Goal: Book appointment/travel/reservation

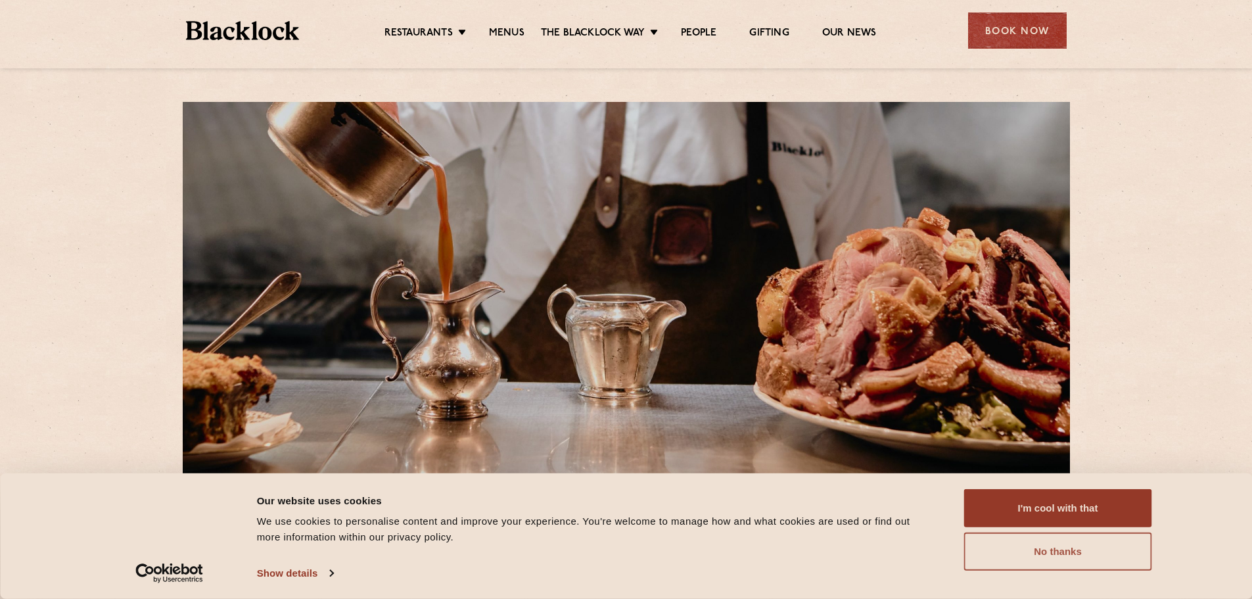
click at [1113, 559] on button "No thanks" at bounding box center [1058, 551] width 188 height 38
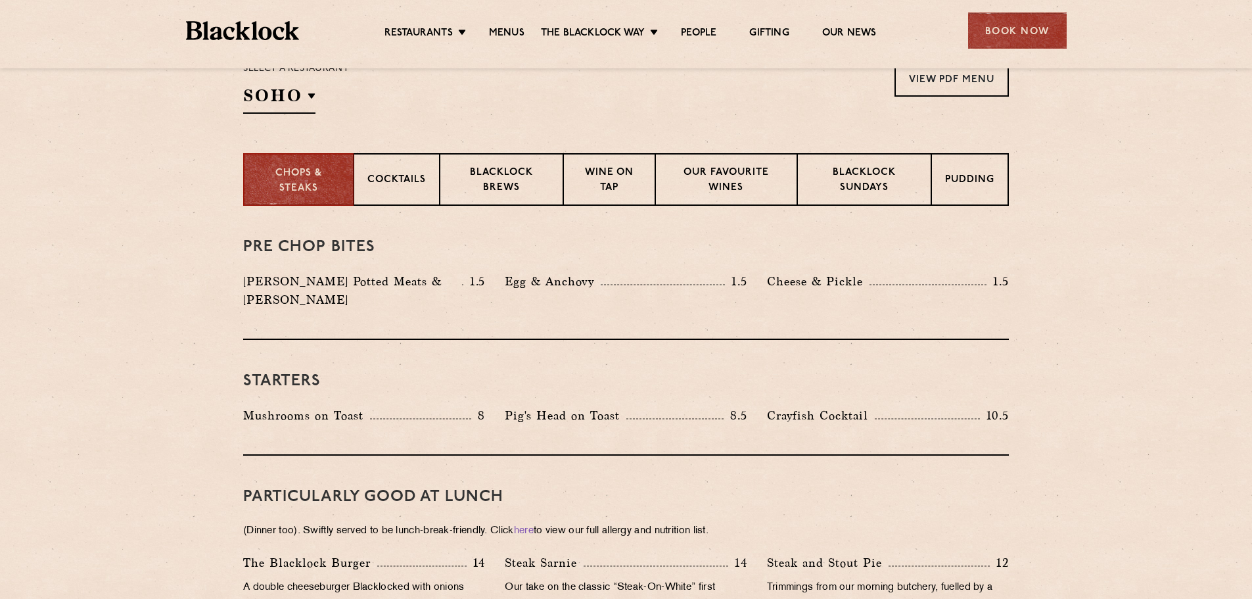
scroll to position [263, 0]
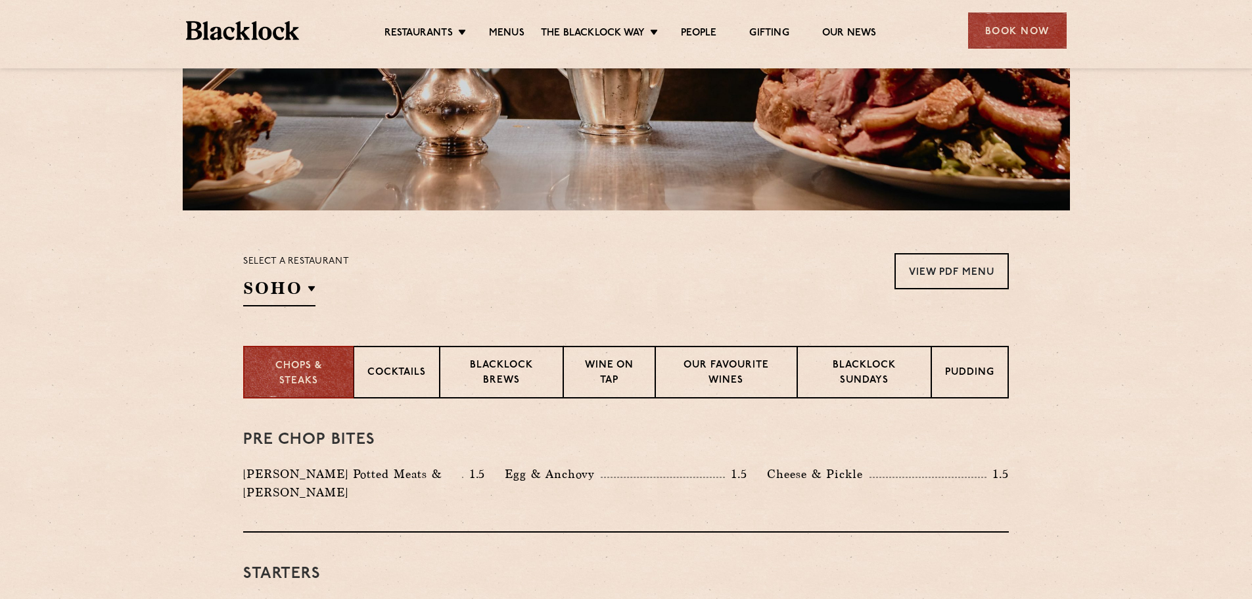
drag, startPoint x: 313, startPoint y: 288, endPoint x: 430, endPoint y: 305, distance: 118.8
click at [424, 305] on div "Select a restaurant SOHO Soho Birmingham City Shoreditch Covent Garden Canary W…" at bounding box center [625, 279] width 765 height 53
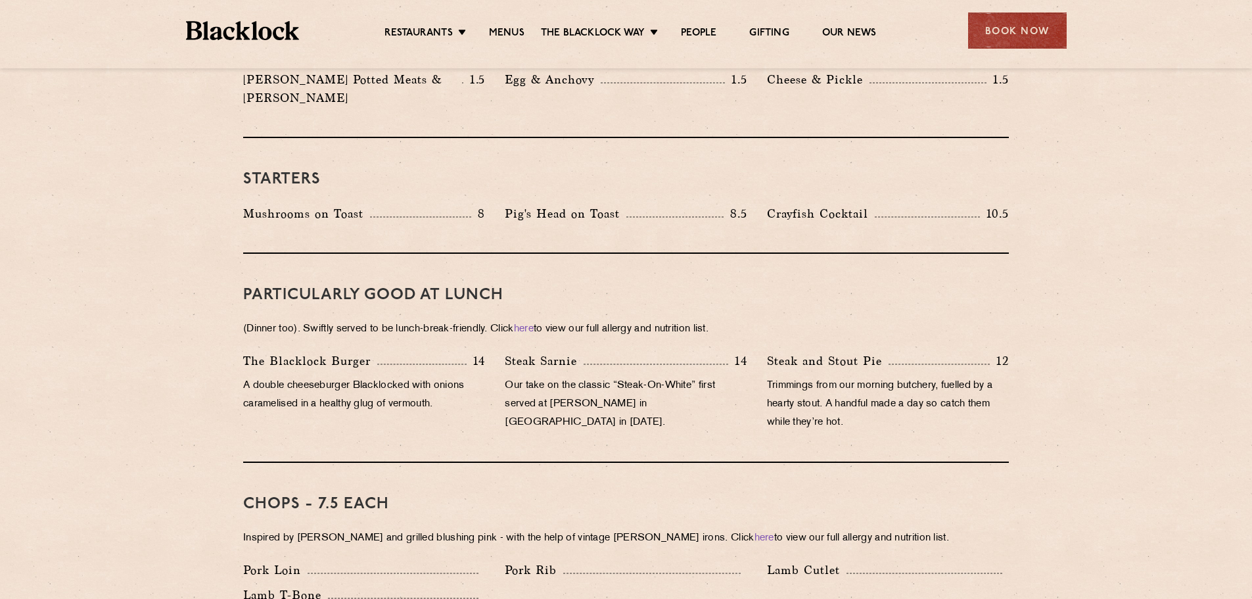
scroll to position [0, 0]
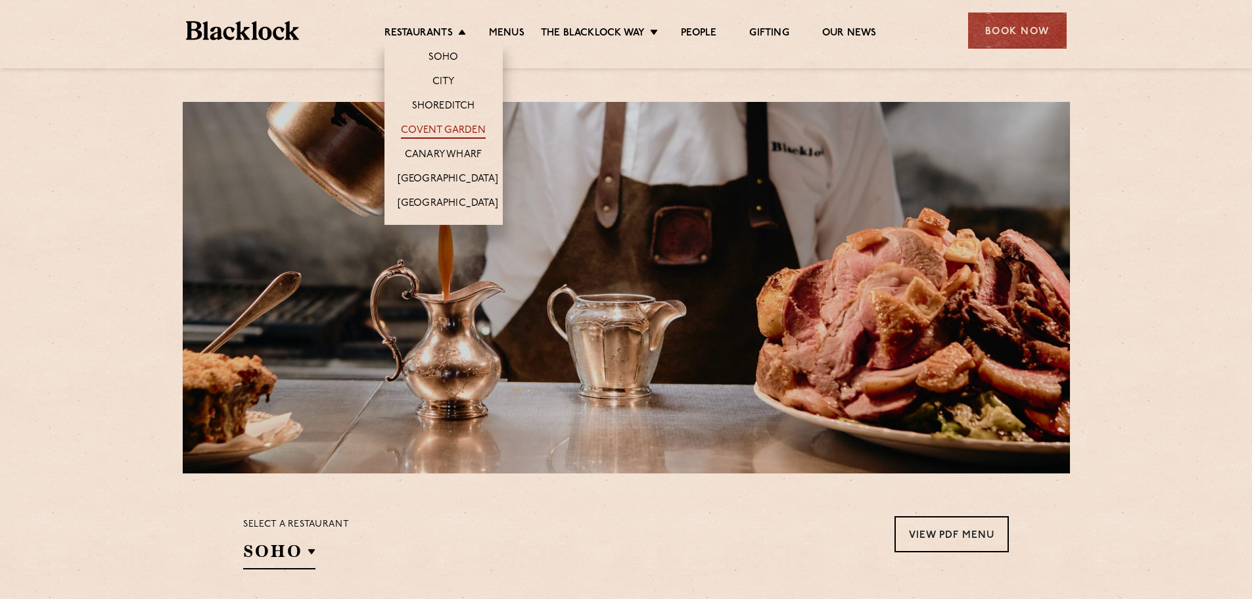
click at [457, 134] on link "Covent Garden" at bounding box center [443, 131] width 85 height 14
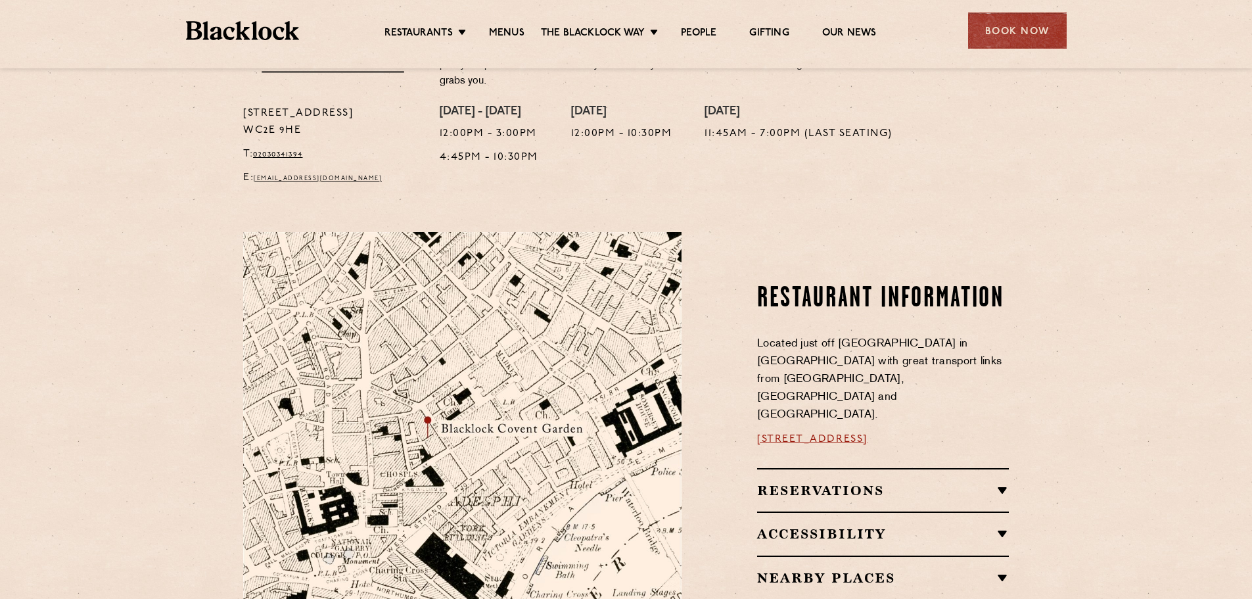
scroll to position [526, 0]
click at [499, 35] on link "Menus" at bounding box center [506, 34] width 35 height 14
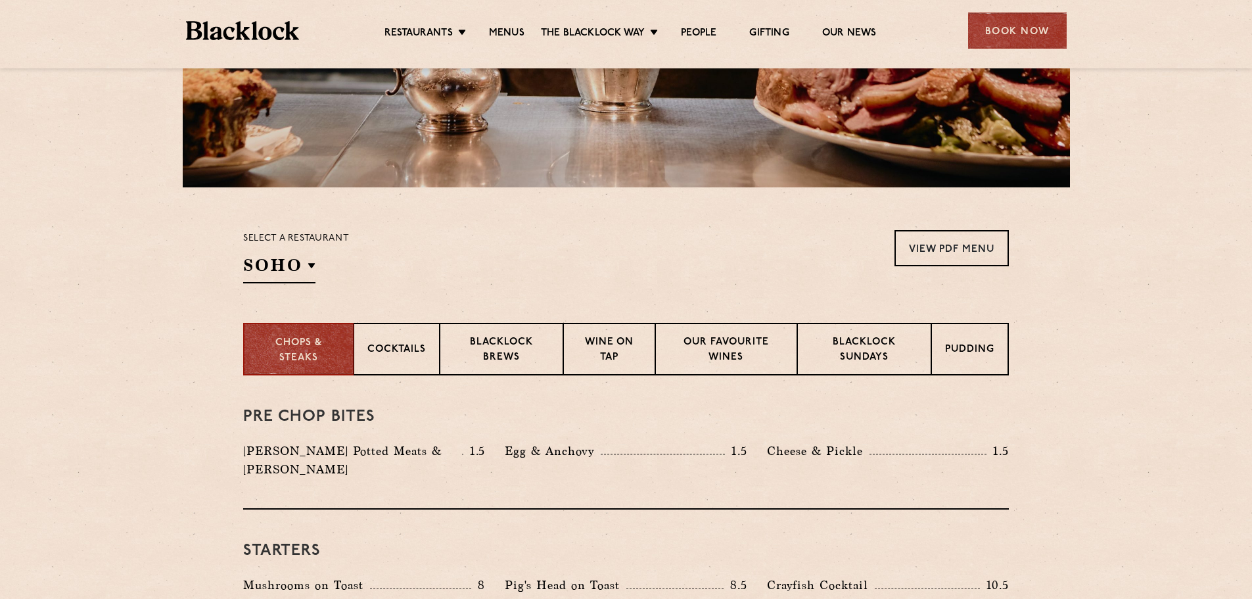
scroll to position [263, 0]
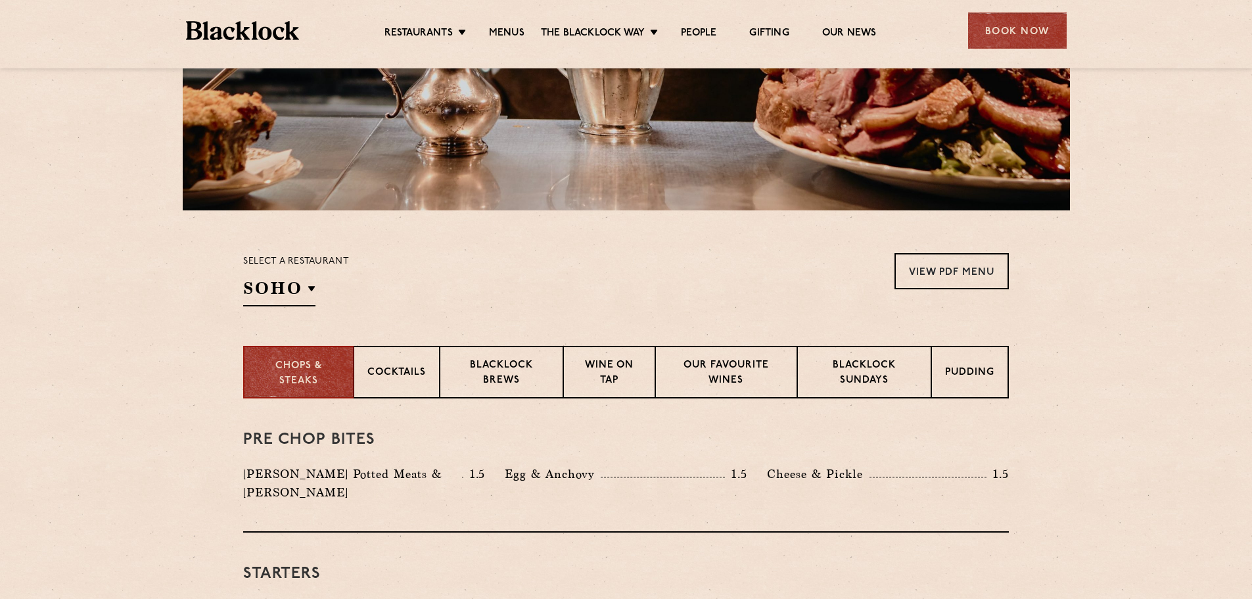
click at [387, 308] on section "Select a restaurant SOHO Soho Birmingham City Shoreditch Covent Garden Canary W…" at bounding box center [626, 277] width 1252 height 135
click at [426, 380] on p "Cocktails" at bounding box center [396, 373] width 58 height 16
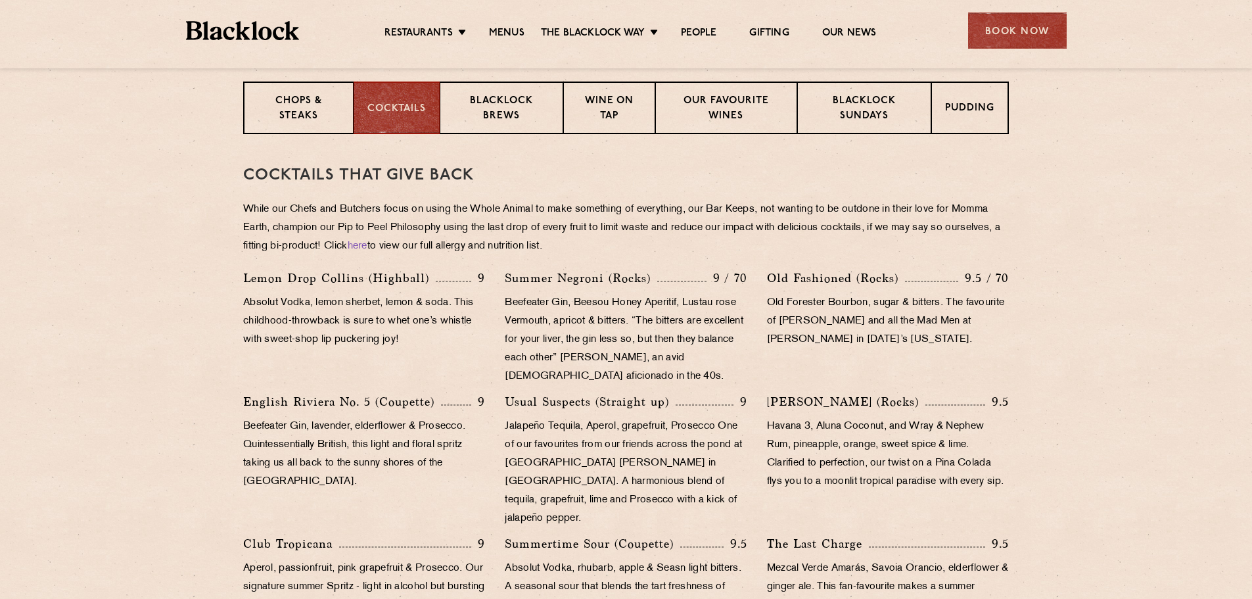
scroll to position [329, 0]
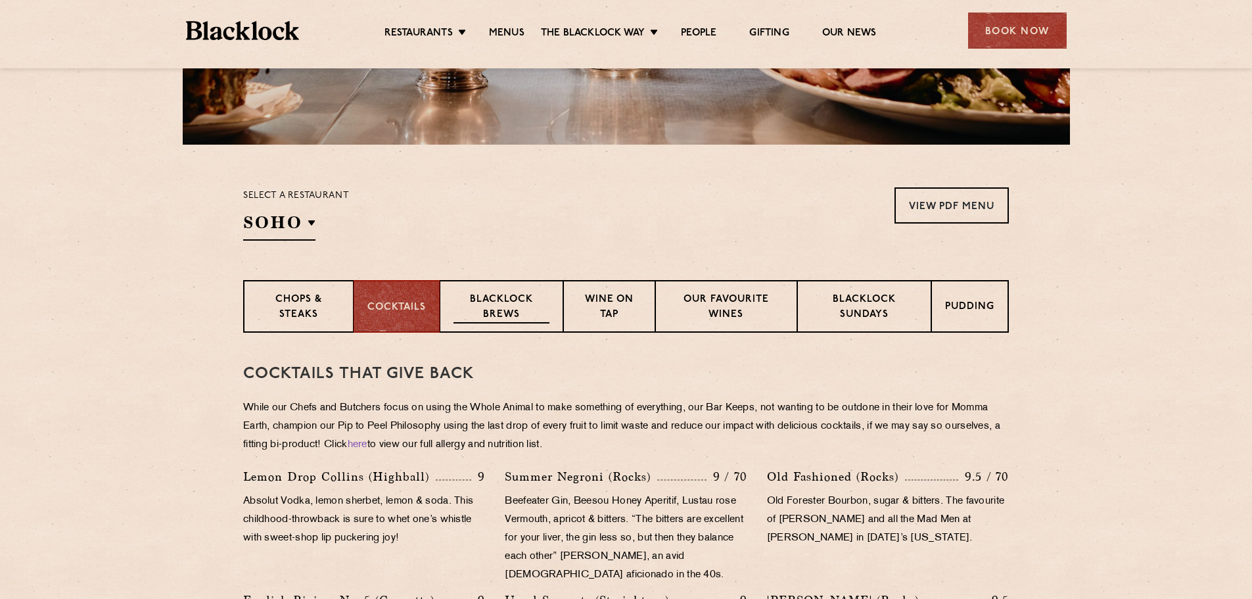
click at [528, 310] on p "Blacklock Brews" at bounding box center [501, 307] width 96 height 31
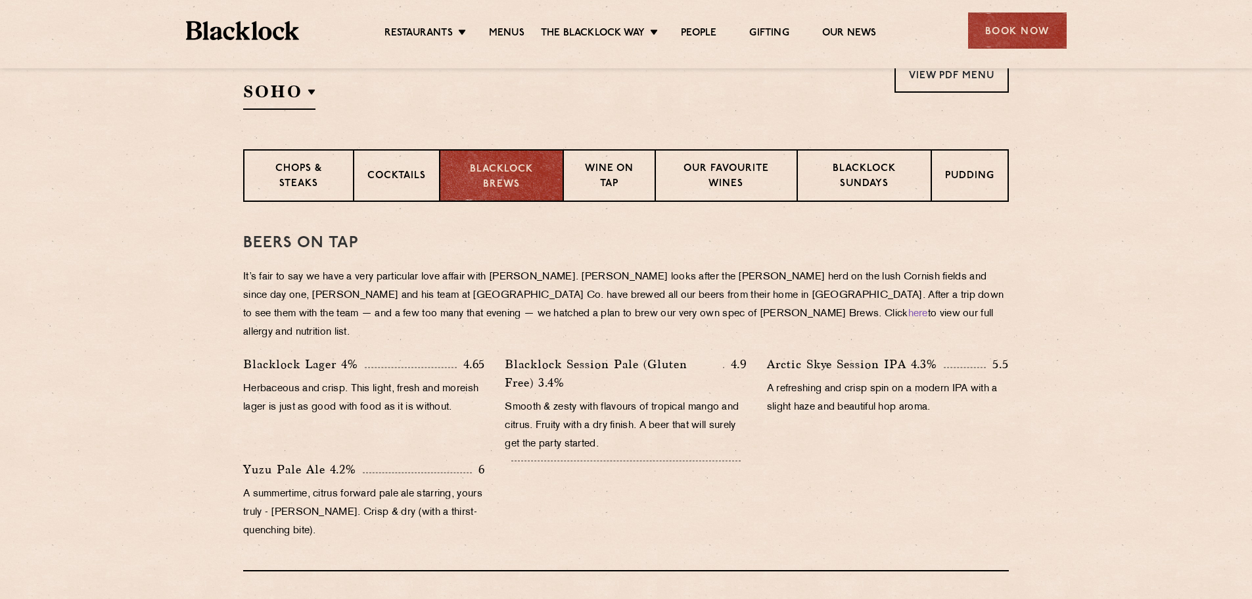
scroll to position [460, 0]
click at [965, 178] on p "Pudding" at bounding box center [970, 176] width 49 height 16
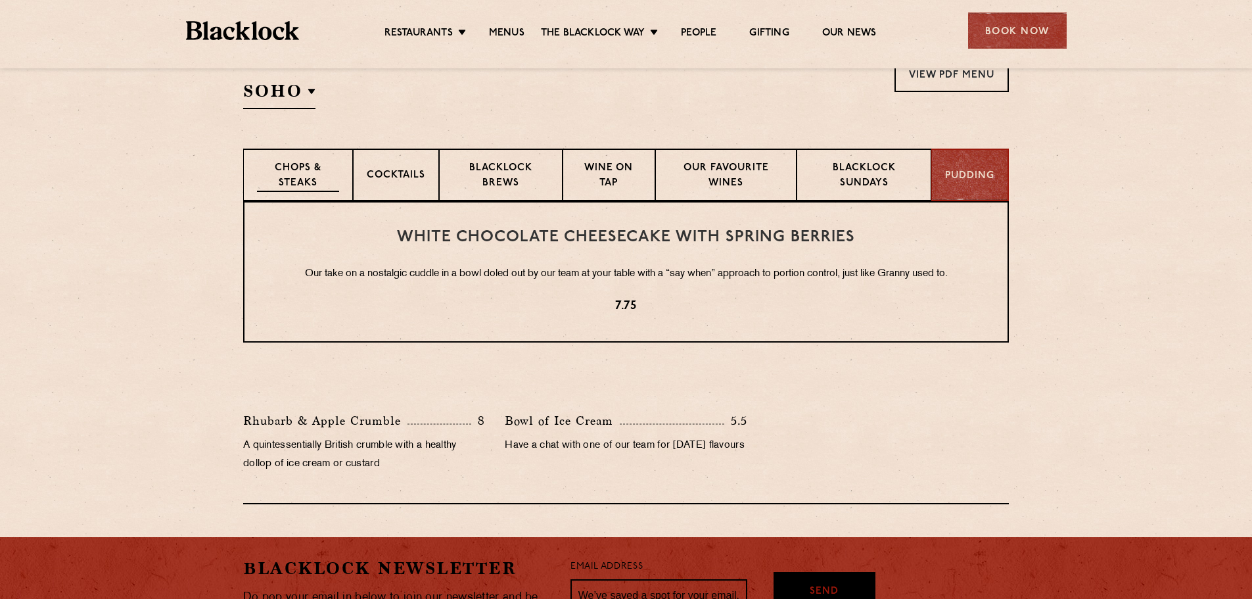
click at [273, 186] on p "Chops & Steaks" at bounding box center [298, 176] width 82 height 31
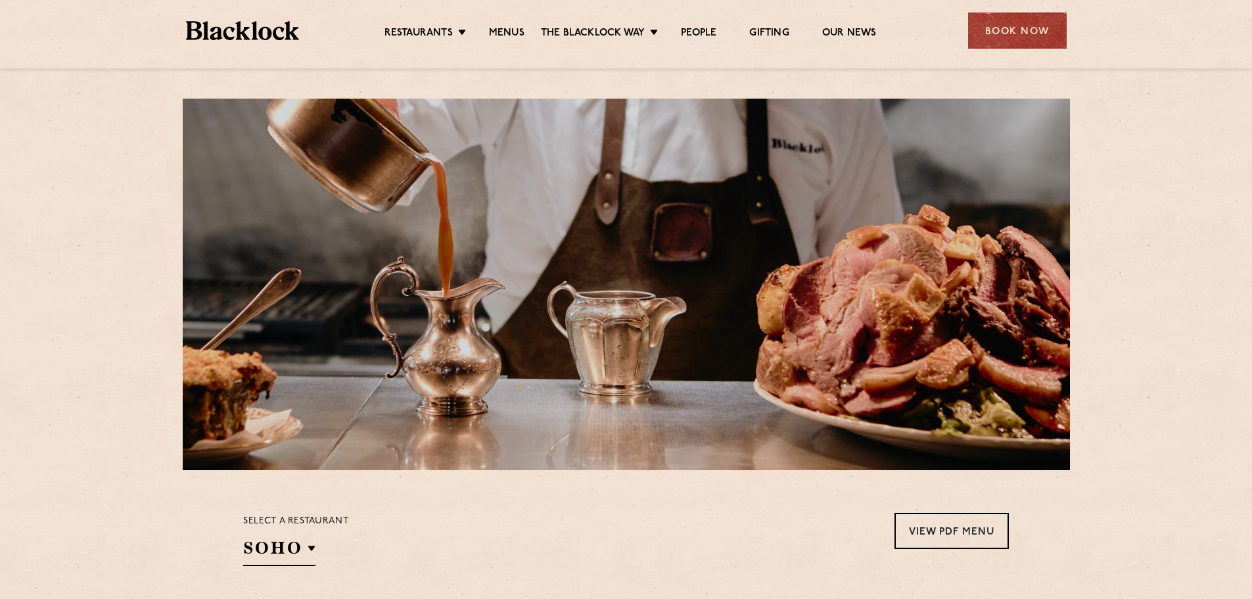
scroll to position [0, 0]
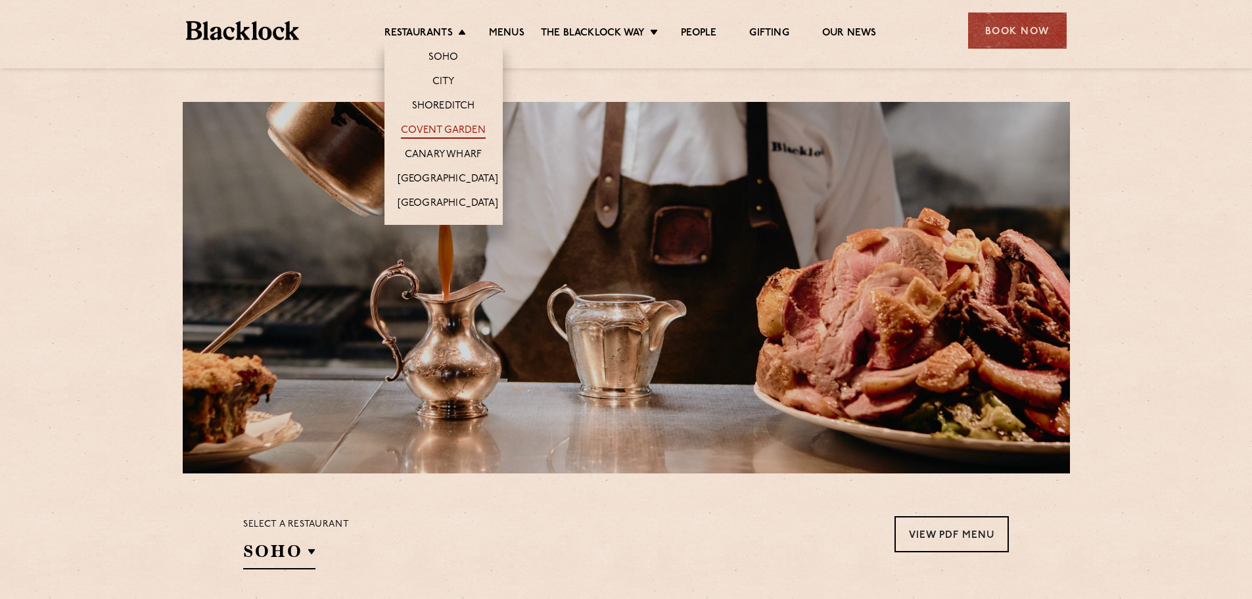
click at [432, 129] on link "Covent Garden" at bounding box center [443, 131] width 85 height 14
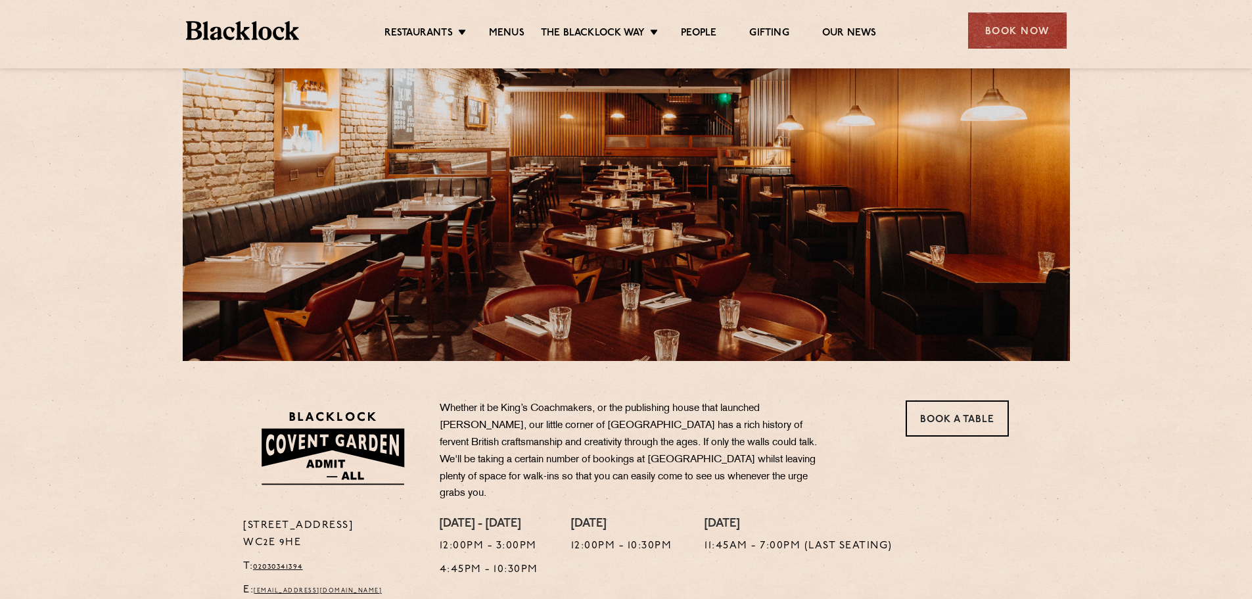
scroll to position [329, 0]
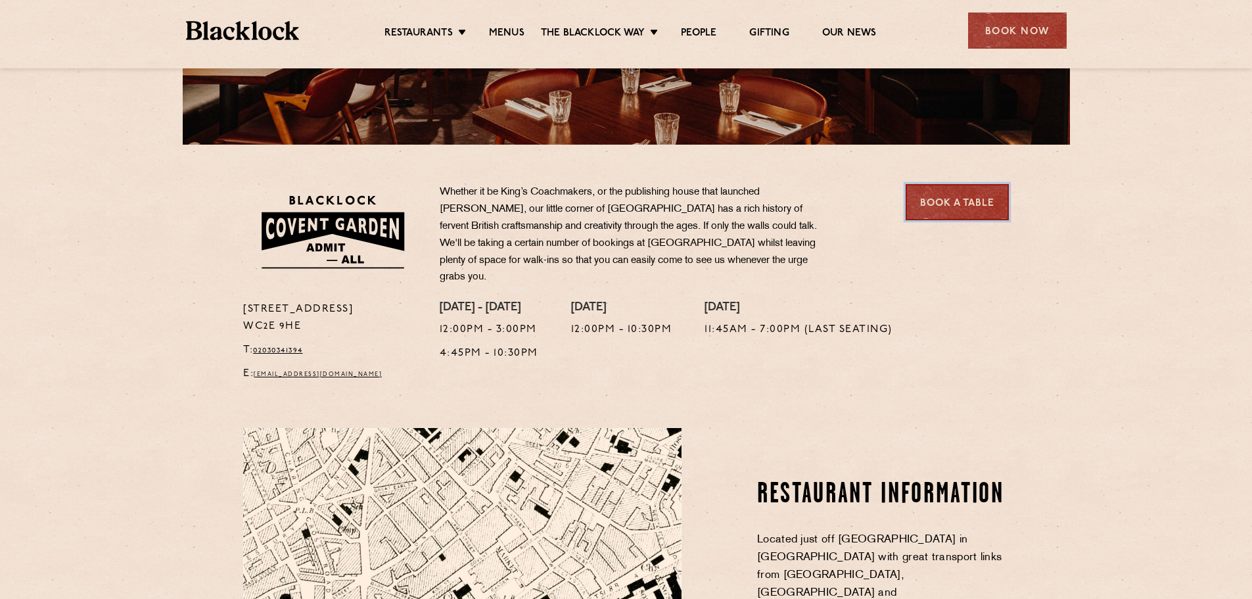
click at [970, 208] on link "Book a Table" at bounding box center [956, 202] width 103 height 36
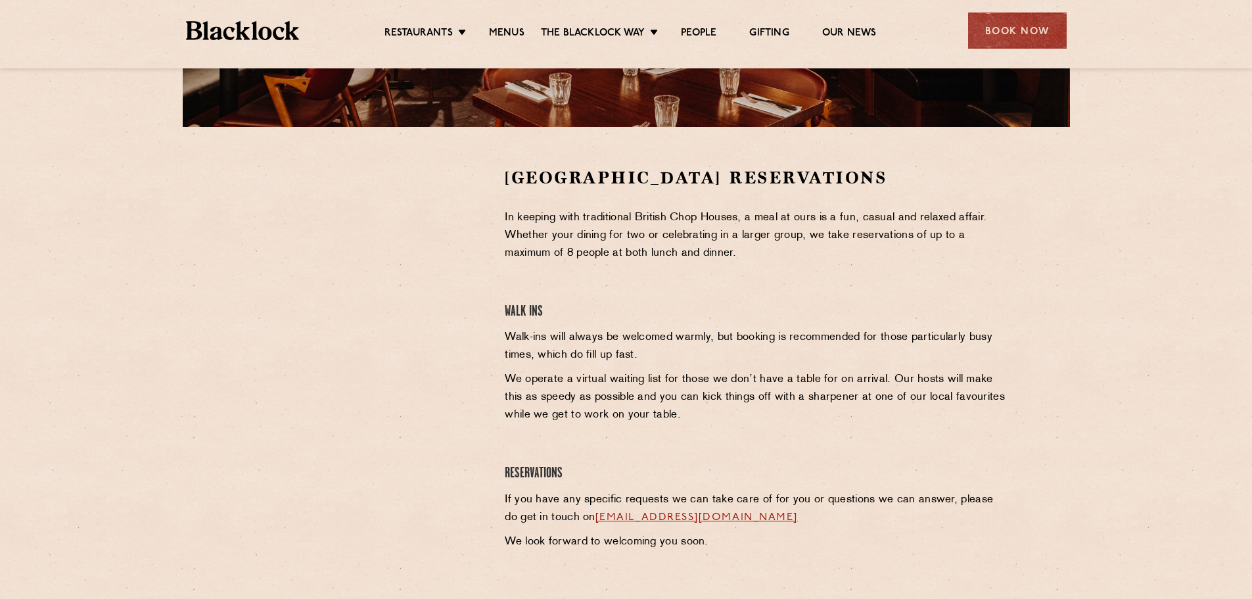
scroll to position [263, 0]
